Goal: Task Accomplishment & Management: Use online tool/utility

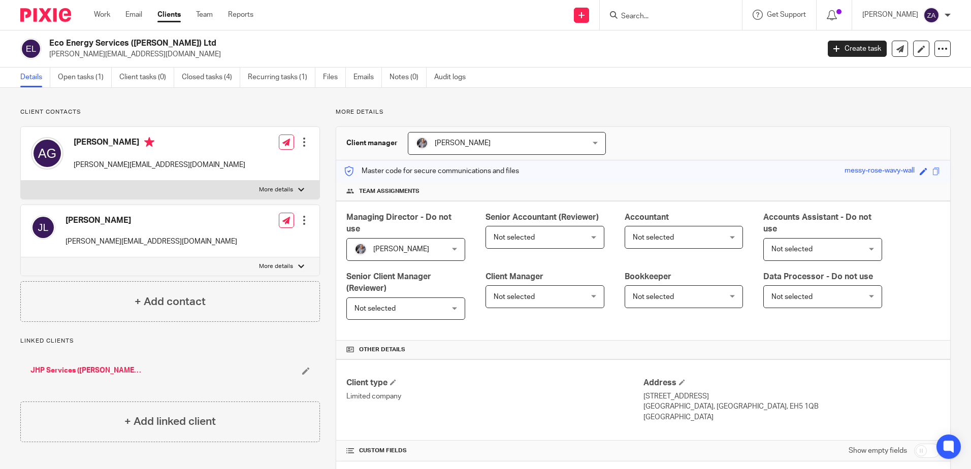
click at [108, 9] on div "Work Email Clients Team Reports Work Email Clients Team Reports Settings" at bounding box center [176, 15] width 185 height 30
click at [102, 20] on link "Work" at bounding box center [102, 15] width 16 height 10
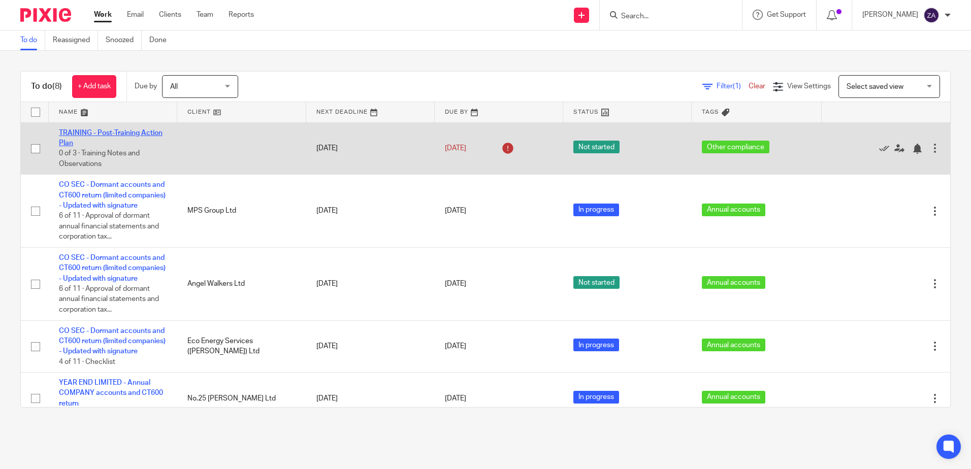
click at [112, 134] on link "TRAINING - Post-Training Action Plan" at bounding box center [111, 138] width 104 height 17
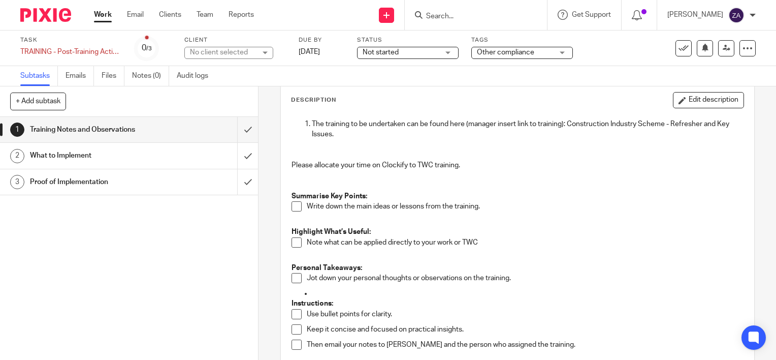
scroll to position [51, 0]
click at [689, 104] on button "Edit description" at bounding box center [708, 101] width 71 height 16
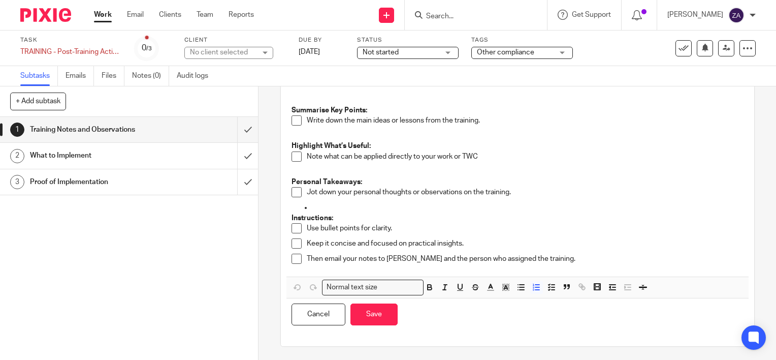
scroll to position [131, 0]
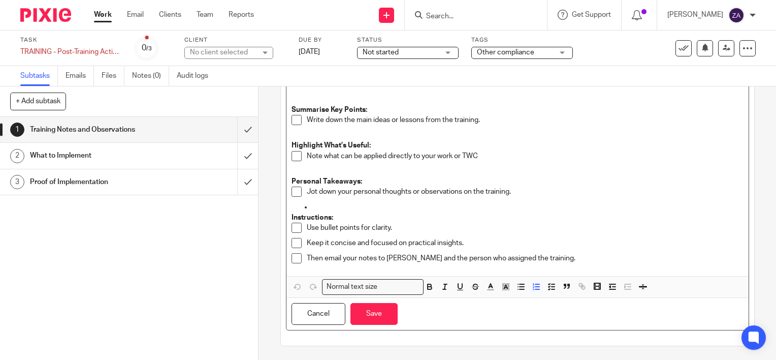
click at [292, 120] on span at bounding box center [297, 120] width 10 height 10
click at [292, 124] on span at bounding box center [297, 120] width 10 height 10
click at [488, 123] on p "Write down the main ideas or lessons from the training." at bounding box center [525, 120] width 437 height 10
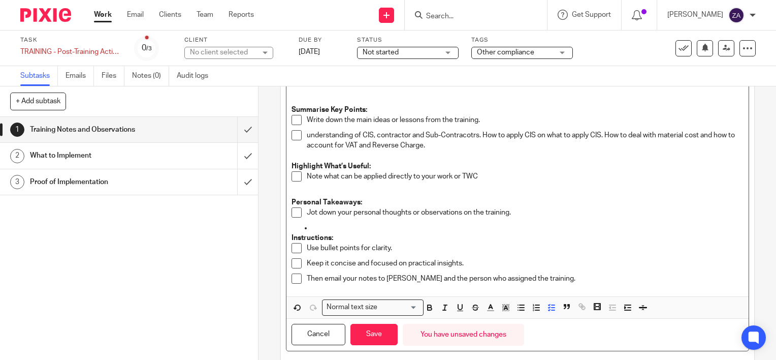
scroll to position [151, 0]
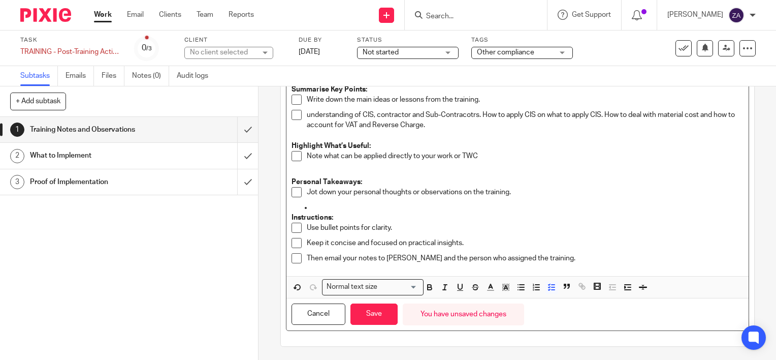
click at [484, 157] on p "Note what can be applied directly to your work or TWC" at bounding box center [525, 156] width 437 height 10
click at [465, 116] on p "understanding of CIS, contractor and Sub-Contracotrs. How to apply CIS on what …" at bounding box center [525, 120] width 437 height 21
click at [481, 156] on p "Note what can be applied directly to your work or TWC" at bounding box center [525, 156] width 437 height 10
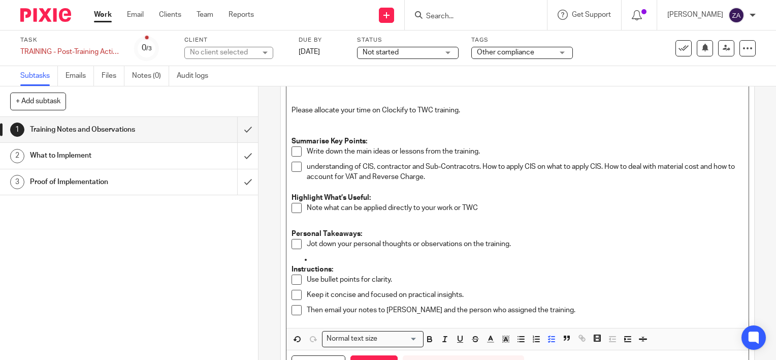
scroll to position [102, 0]
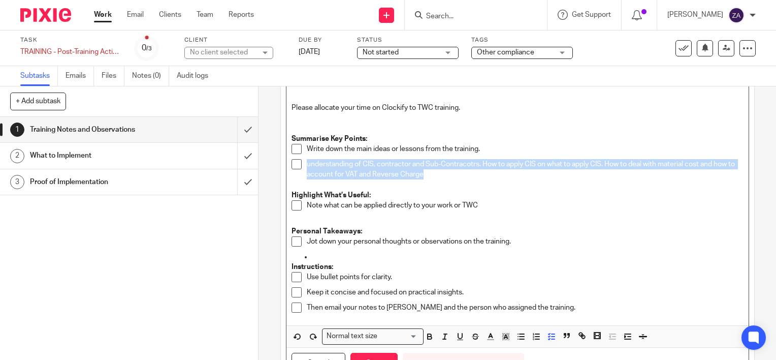
drag, startPoint x: 435, startPoint y: 176, endPoint x: 305, endPoint y: 163, distance: 130.7
click at [307, 163] on p "understanding of CIS, contractor and Sub-Contracotrs. How to apply CIS on what …" at bounding box center [525, 169] width 437 height 21
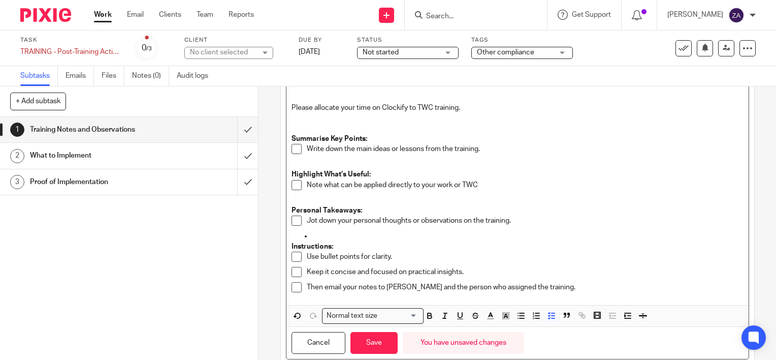
click at [82, 160] on h1 "What to Implement" at bounding box center [96, 155] width 132 height 15
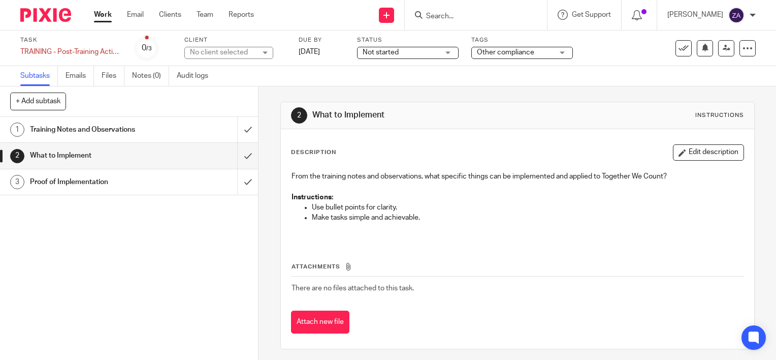
click at [59, 177] on h1 "Proof of Implementation" at bounding box center [96, 181] width 132 height 15
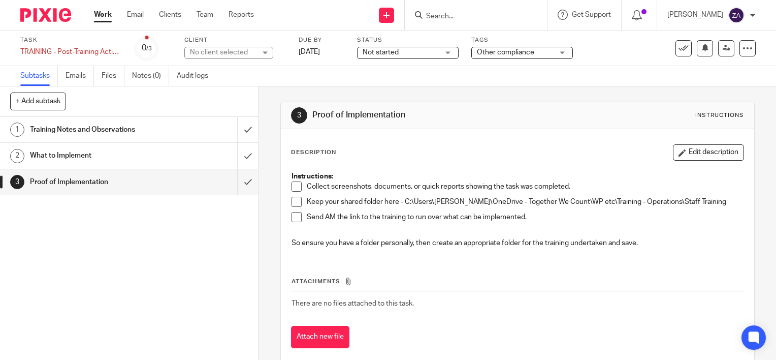
click at [106, 131] on h1 "Training Notes and Observations" at bounding box center [96, 129] width 132 height 15
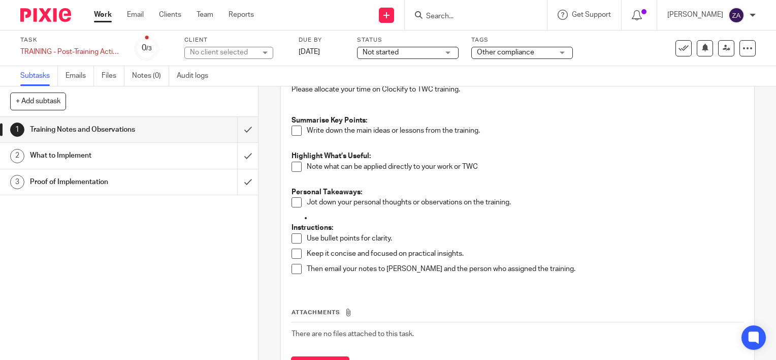
scroll to position [152, 0]
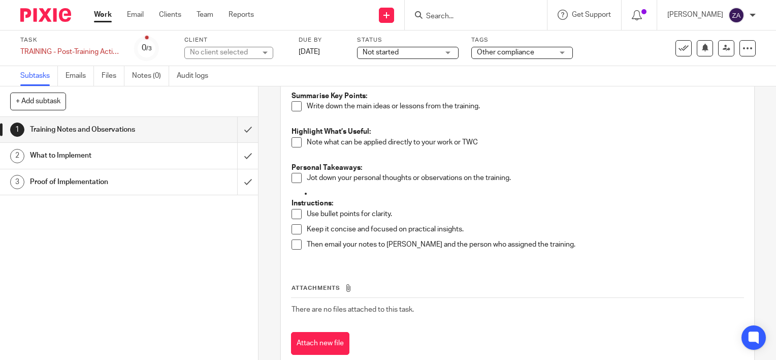
click at [292, 106] on span at bounding box center [297, 106] width 10 height 10
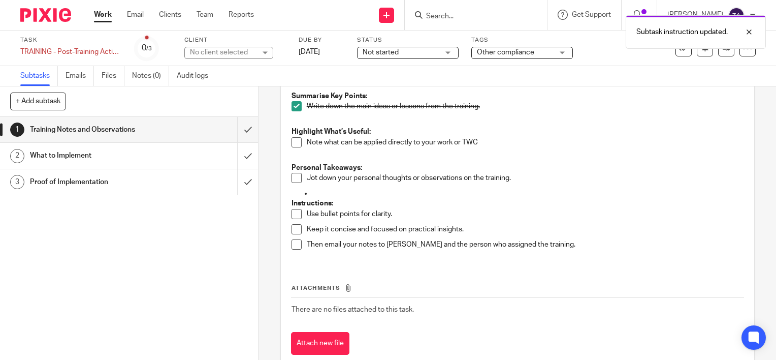
click at [294, 141] on span at bounding box center [297, 142] width 10 height 10
click at [294, 180] on span at bounding box center [297, 178] width 10 height 10
click at [238, 127] on input "submit" at bounding box center [129, 129] width 258 height 25
click at [158, 163] on div "What to Implement" at bounding box center [129, 155] width 198 height 15
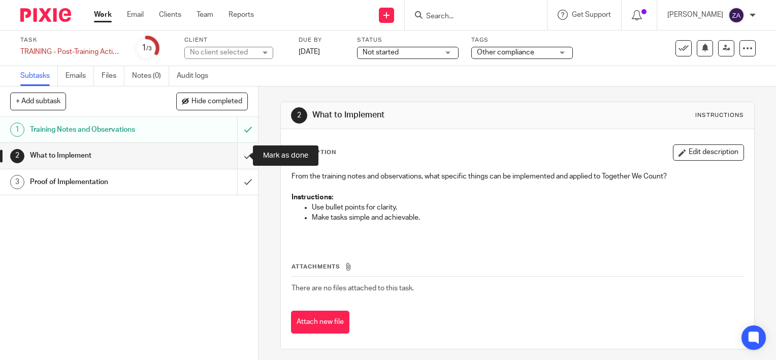
drag, startPoint x: 235, startPoint y: 158, endPoint x: 241, endPoint y: 165, distance: 8.6
click at [235, 158] on input "submit" at bounding box center [129, 155] width 258 height 25
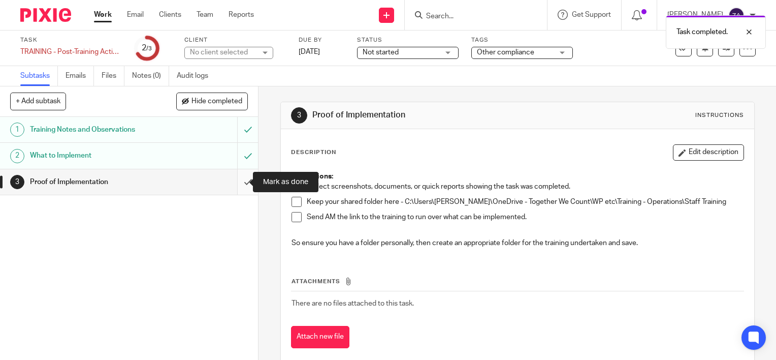
click at [236, 183] on input "submit" at bounding box center [129, 181] width 258 height 25
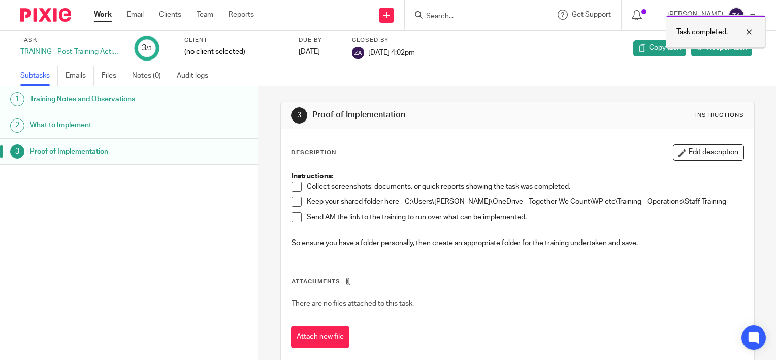
click at [748, 32] on div at bounding box center [741, 32] width 27 height 12
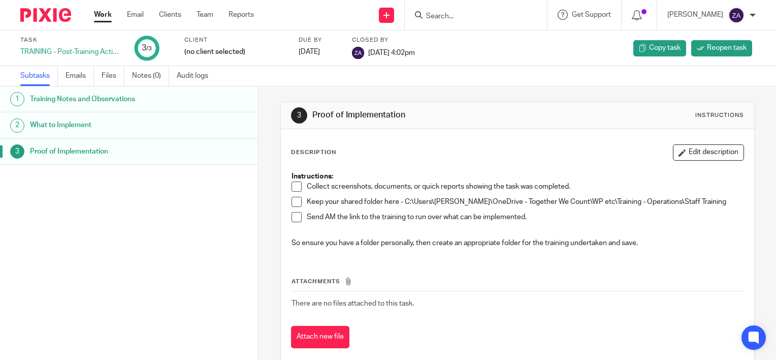
click at [108, 20] on link "Work" at bounding box center [103, 15] width 18 height 10
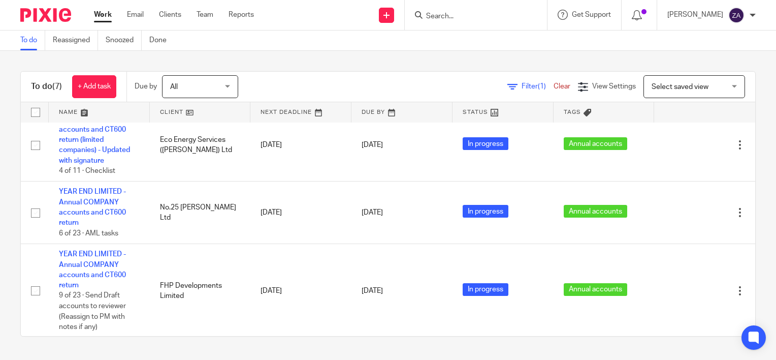
scroll to position [199, 0]
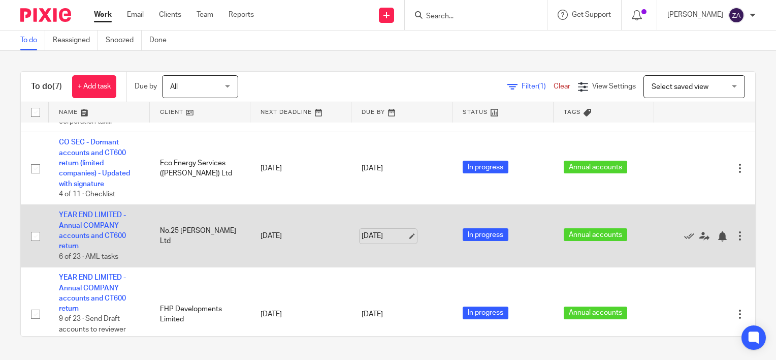
click at [368, 232] on link "[DATE]" at bounding box center [385, 236] width 46 height 11
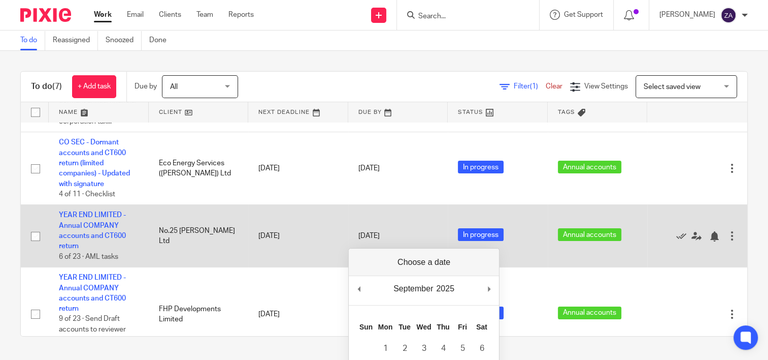
click at [319, 217] on td "[DATE]" at bounding box center [298, 236] width 100 height 62
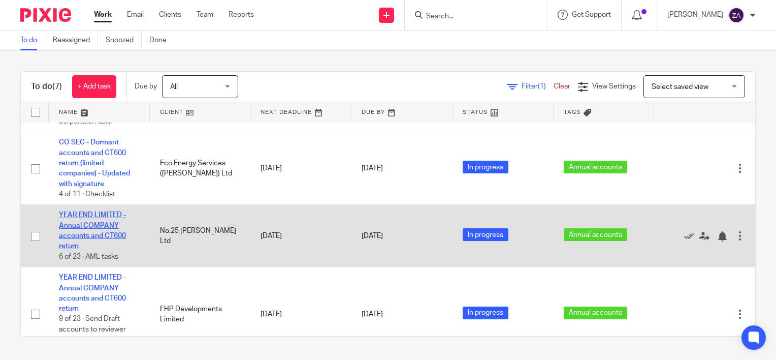
click at [91, 236] on link "YEAR END LIMITED - Annual COMPANY accounts and CT600 return" at bounding box center [92, 230] width 67 height 38
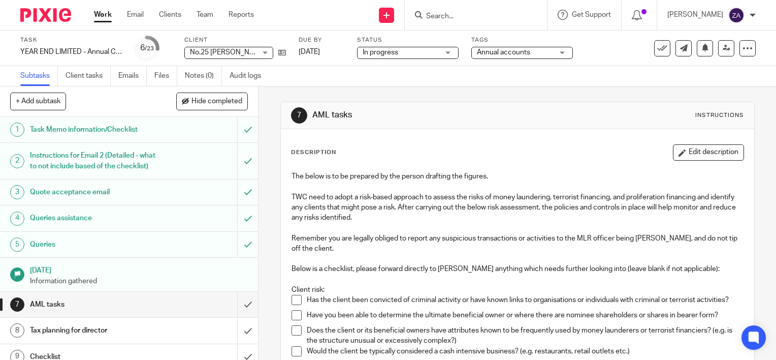
click at [429, 56] on span "In progress" at bounding box center [401, 52] width 76 height 11
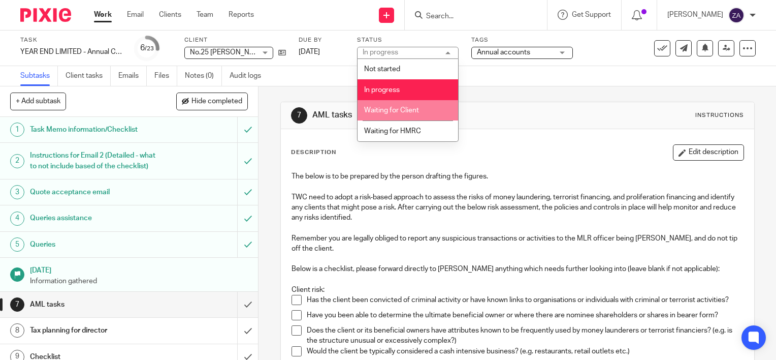
click at [415, 105] on li "Waiting for Client" at bounding box center [408, 110] width 101 height 21
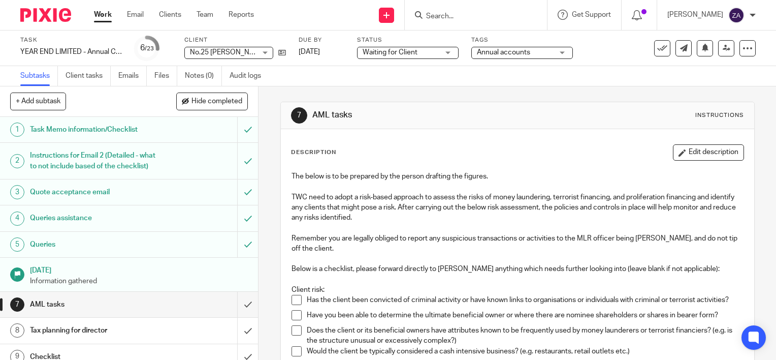
click at [97, 19] on link "Work" at bounding box center [103, 15] width 18 height 10
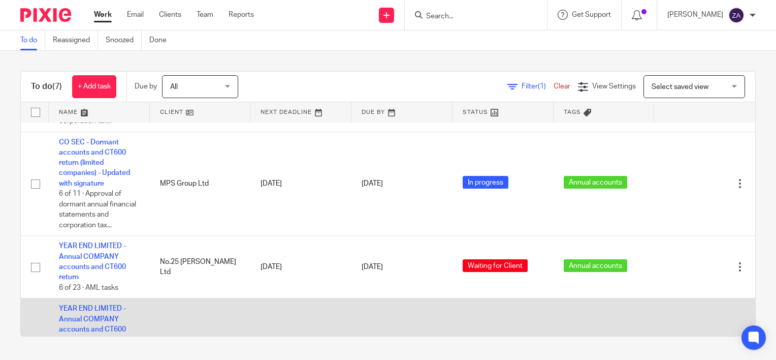
scroll to position [351, 0]
